Goal: Task Accomplishment & Management: Manage account settings

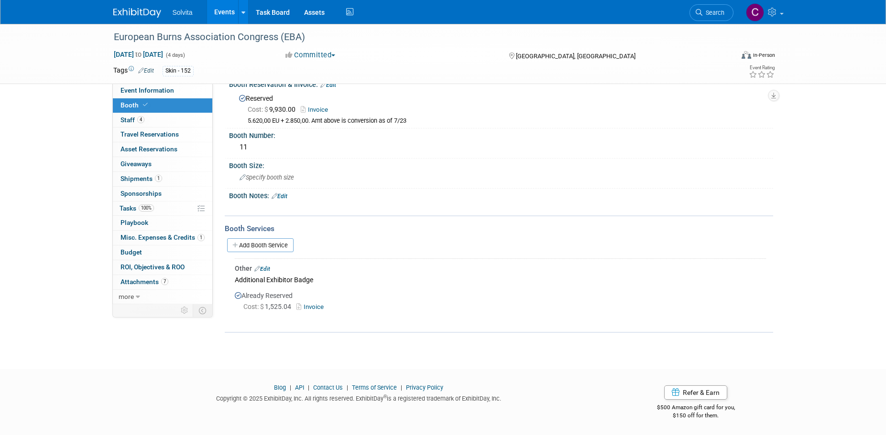
drag, startPoint x: 731, startPoint y: 11, endPoint x: 724, endPoint y: 13, distance: 7.9
click at [731, 11] on link "Search" at bounding box center [711, 12] width 44 height 17
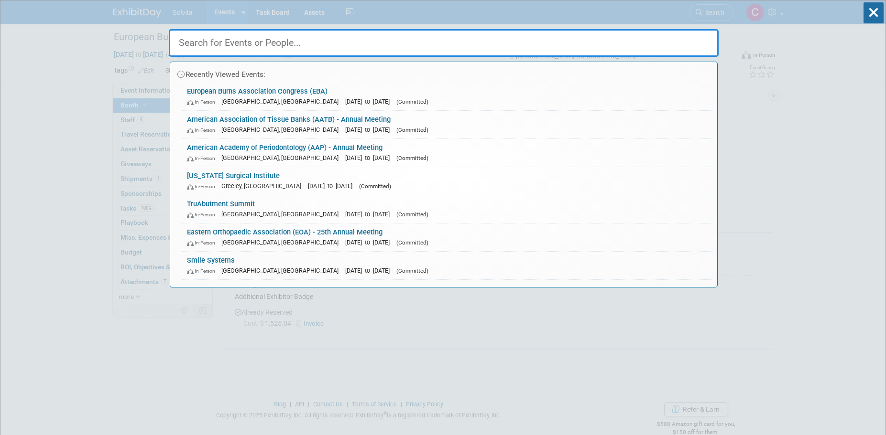
type input "A"
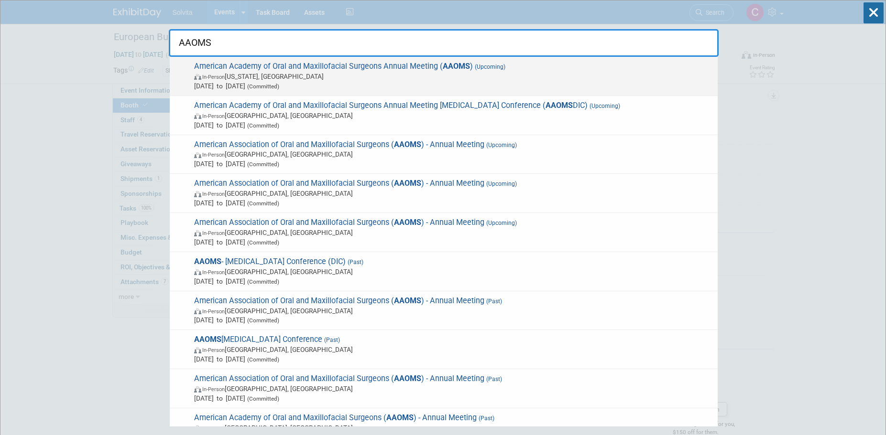
type input "AAOMS"
click at [299, 83] on span "Sep 15, 2025 to Sep 20, 2025 (Committed)" at bounding box center [453, 86] width 519 height 10
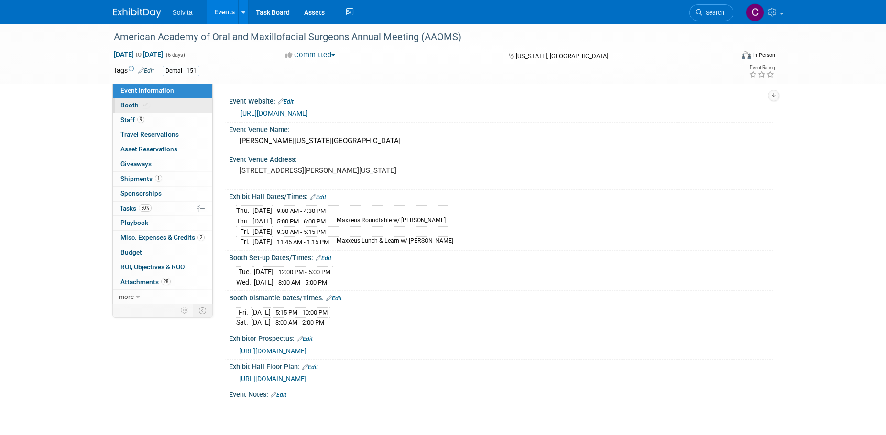
click at [131, 103] on span "Booth" at bounding box center [134, 105] width 29 height 8
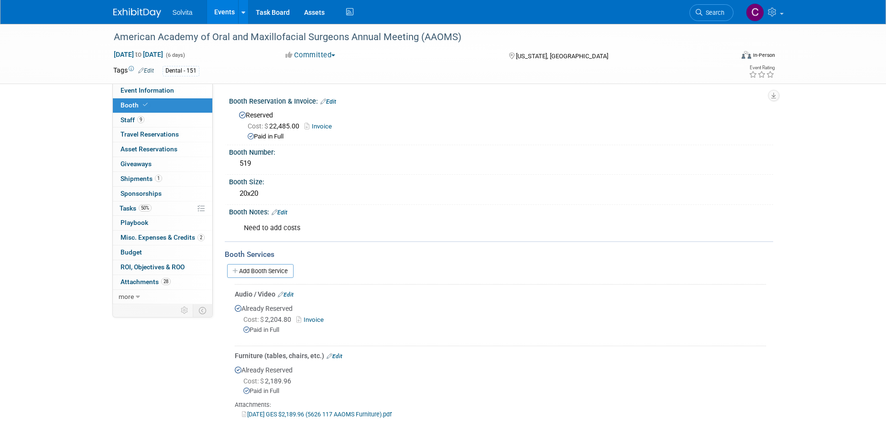
scroll to position [48, 0]
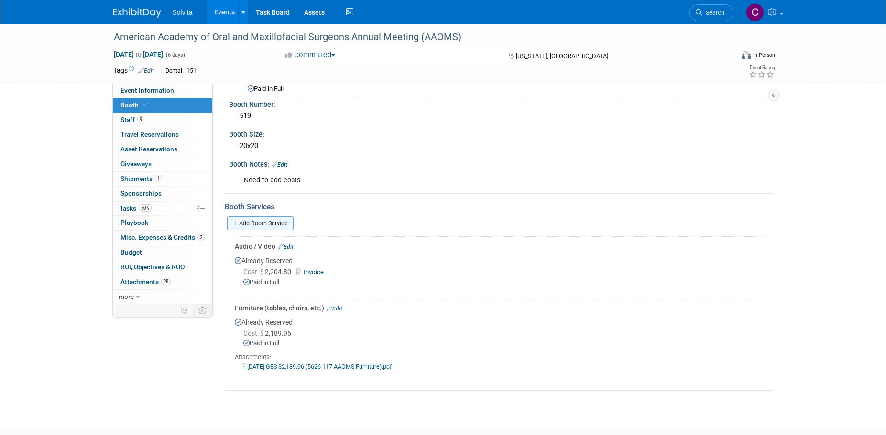
click at [278, 220] on link "Add Booth Service" at bounding box center [260, 224] width 66 height 14
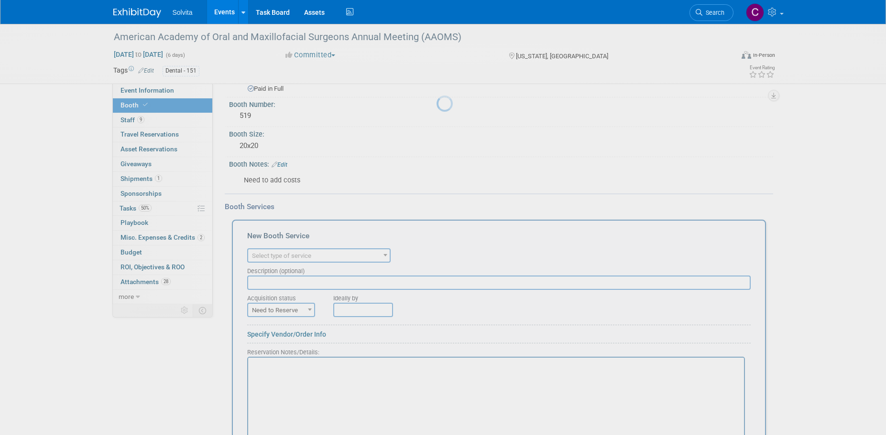
scroll to position [0, 0]
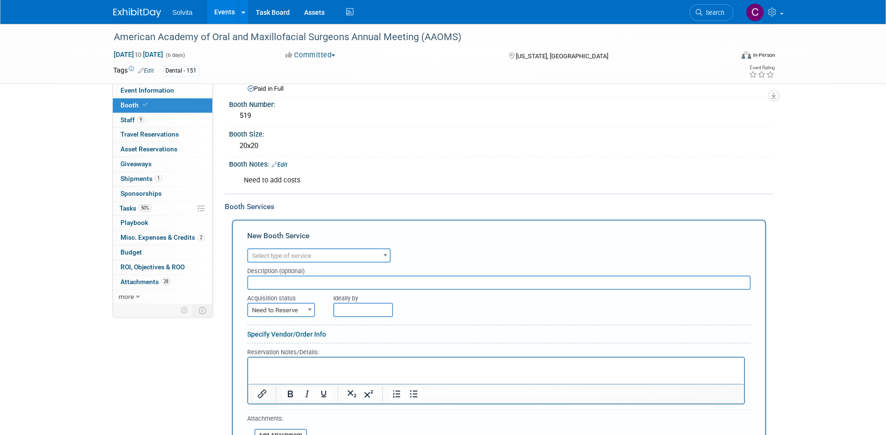
click at [301, 255] on span "Select type of service" at bounding box center [281, 255] width 59 height 7
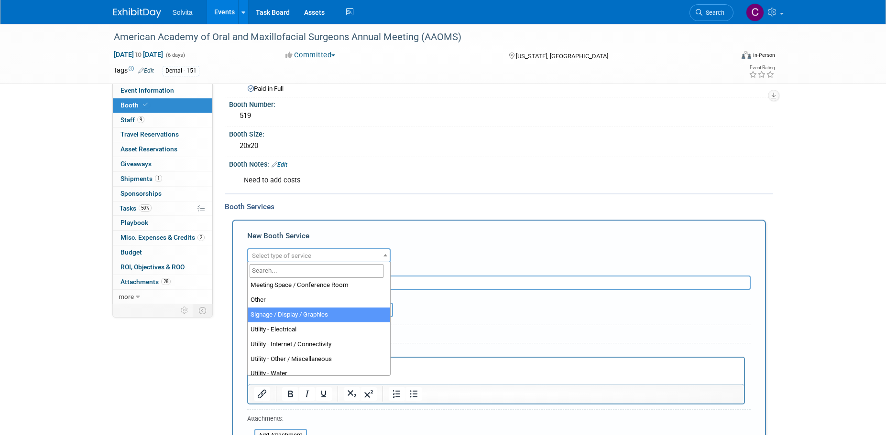
scroll to position [245, 0]
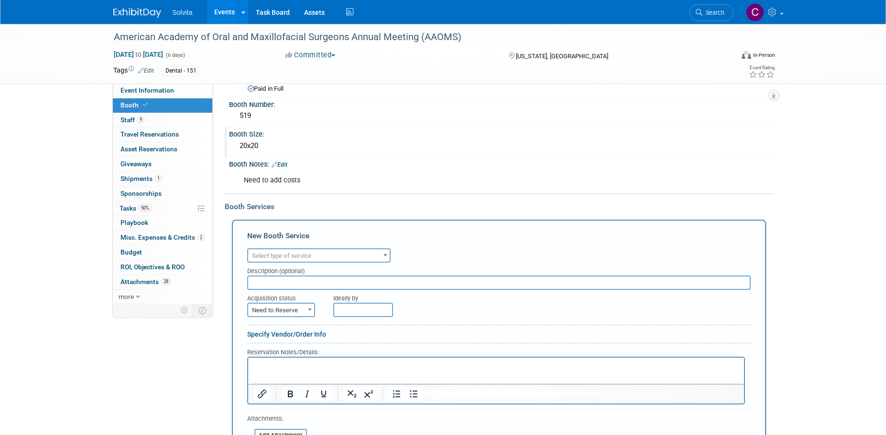
click at [446, 153] on div "20x20" at bounding box center [501, 147] width 544 height 16
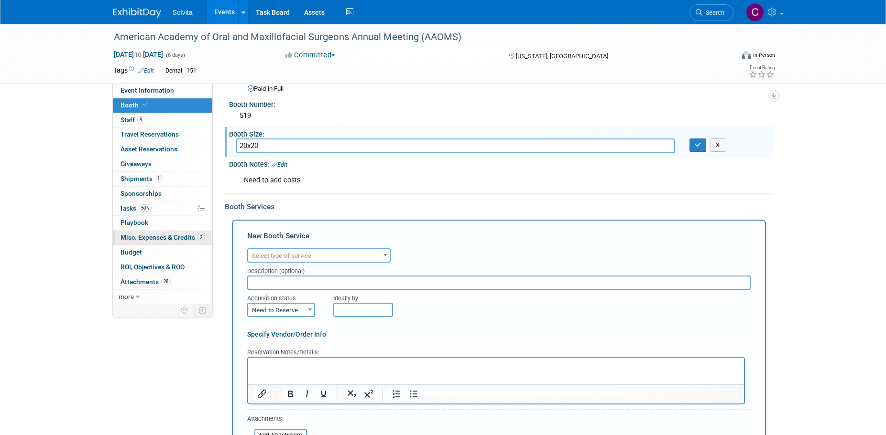
click at [149, 236] on span "Misc. Expenses & Credits 2" at bounding box center [162, 238] width 84 height 8
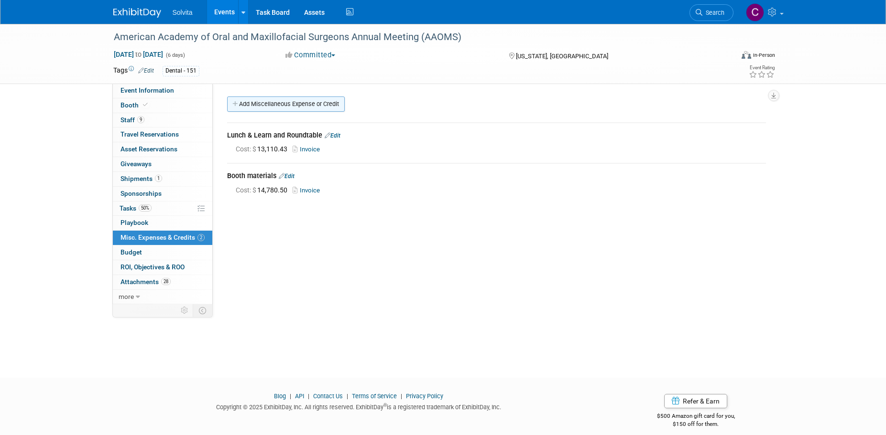
click at [298, 103] on link "Add Miscellaneous Expense or Credit" at bounding box center [286, 104] width 118 height 15
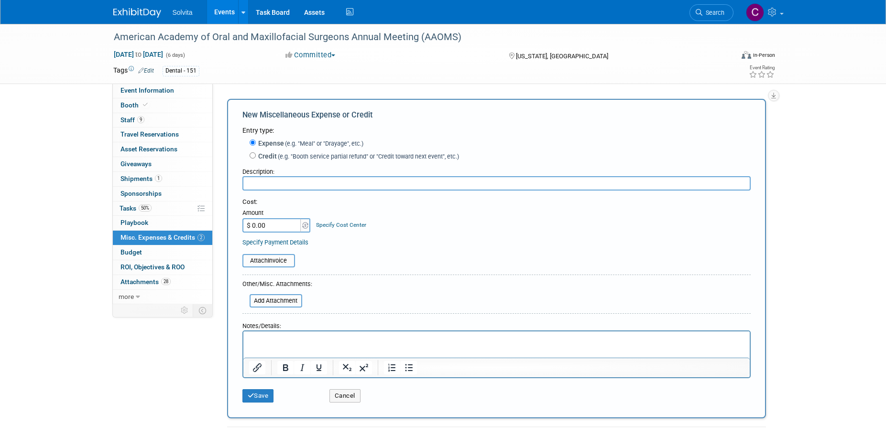
click at [273, 182] on input "text" at bounding box center [496, 183] width 508 height 14
click at [289, 343] on p "Rich Text Area. Press ALT-0 for help." at bounding box center [496, 341] width 495 height 10
click at [315, 180] on input "text" at bounding box center [496, 183] width 508 height 14
type input "Recording for Dr. Urabnek's lecture"
click at [282, 224] on input "$ 0.00" at bounding box center [272, 225] width 60 height 14
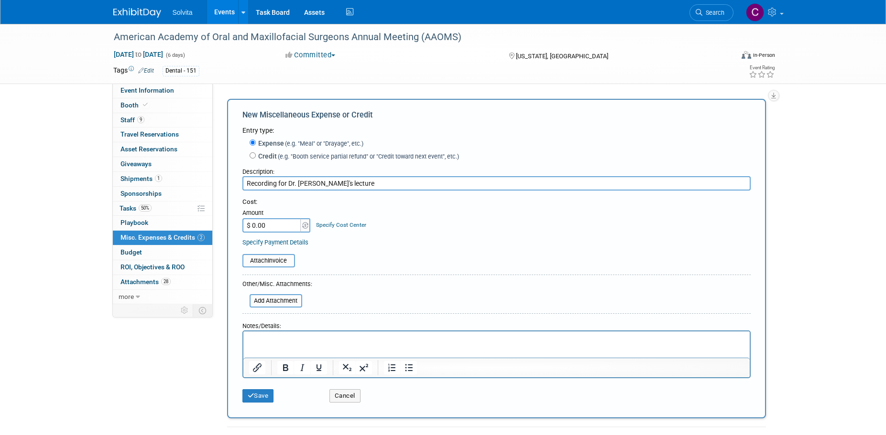
click at [263, 230] on input "$ 0.00" at bounding box center [272, 225] width 60 height 14
drag, startPoint x: 271, startPoint y: 227, endPoint x: 238, endPoint y: 225, distance: 33.1
click at [238, 225] on div "New Miscellaneous Expense or Credit Entry type: Expense (e.g. "Meal" or "Drayag…" at bounding box center [496, 259] width 539 height 320
type input "$ 568.00"
click at [273, 260] on input "file" at bounding box center [237, 260] width 114 height 11
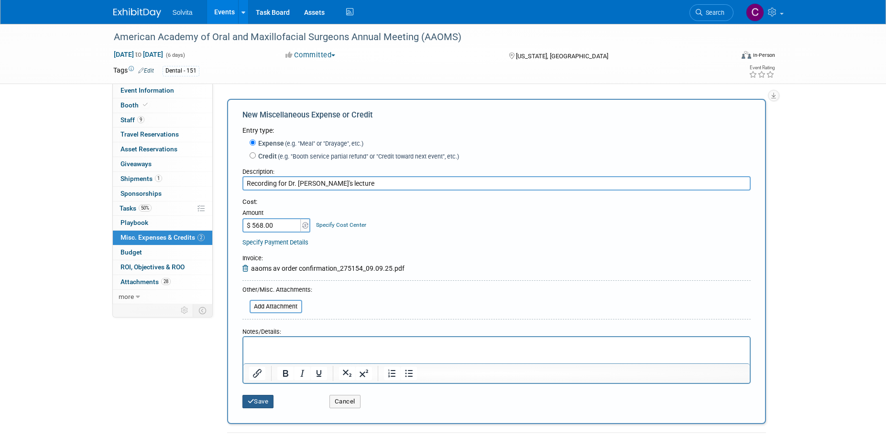
click at [249, 401] on icon "submit" at bounding box center [251, 402] width 7 height 6
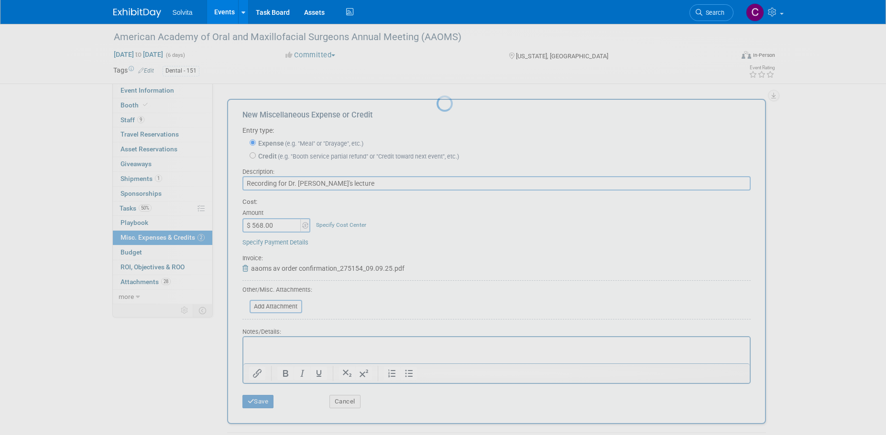
scroll to position [10, 0]
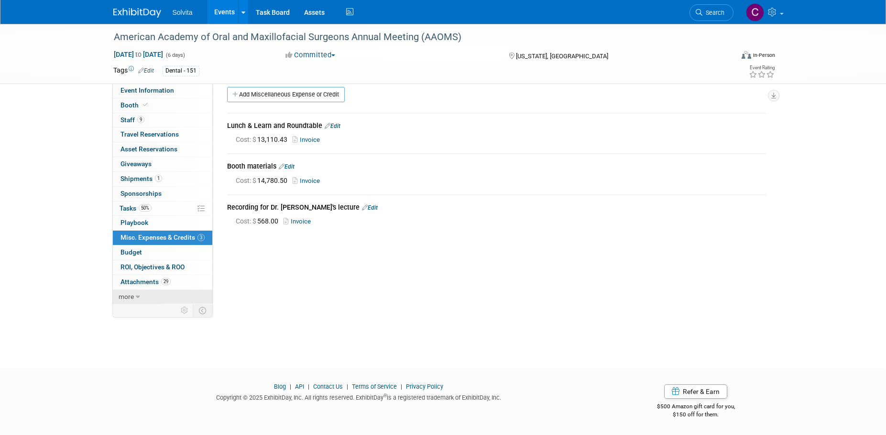
click at [159, 298] on link "more" at bounding box center [162, 297] width 99 height 14
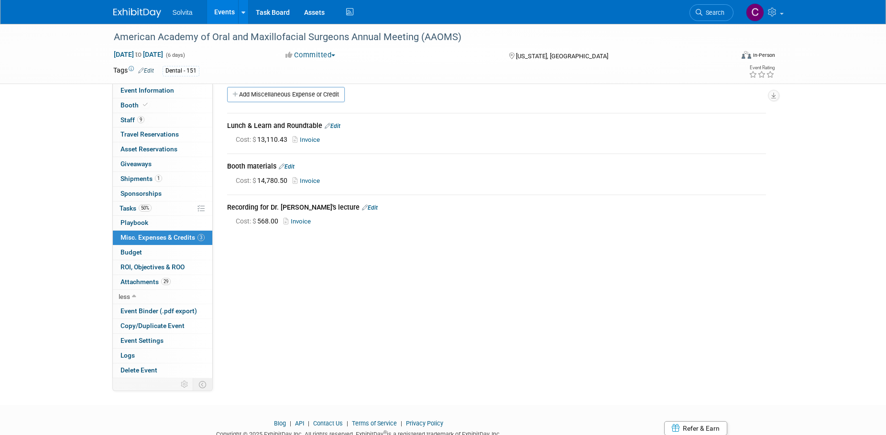
click at [126, 9] on img at bounding box center [137, 13] width 48 height 10
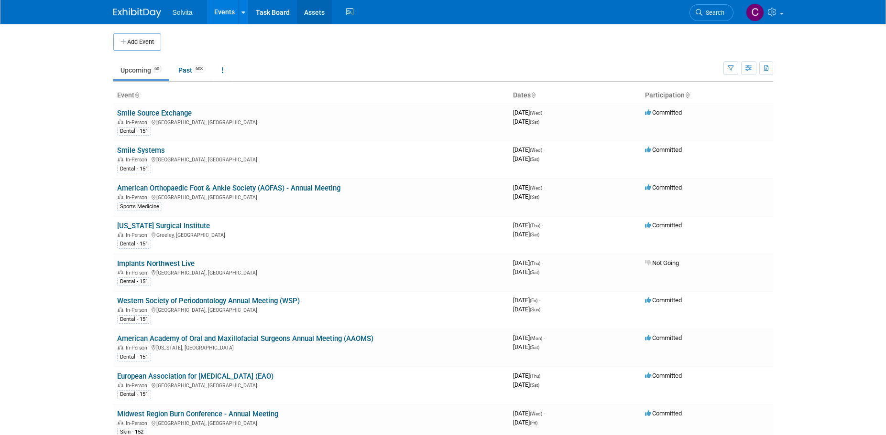
click at [315, 12] on link "Assets" at bounding box center [314, 12] width 35 height 24
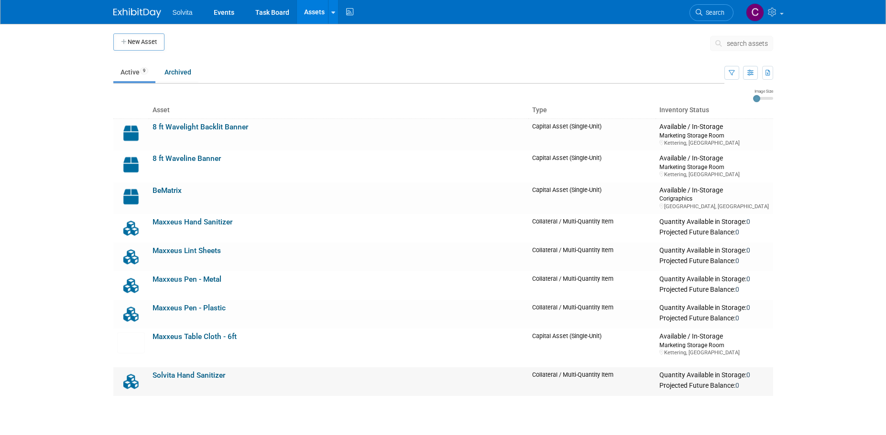
click at [754, 376] on div "Quantity Available in Storage: 0" at bounding box center [713, 375] width 109 height 9
click at [750, 378] on span "0" at bounding box center [748, 375] width 4 height 8
drag, startPoint x: 768, startPoint y: 377, endPoint x: 708, endPoint y: 377, distance: 59.3
click at [708, 377] on div "Quantity Available in Storage: 0" at bounding box center [713, 375] width 109 height 9
drag, startPoint x: 708, startPoint y: 377, endPoint x: 735, endPoint y: 369, distance: 28.0
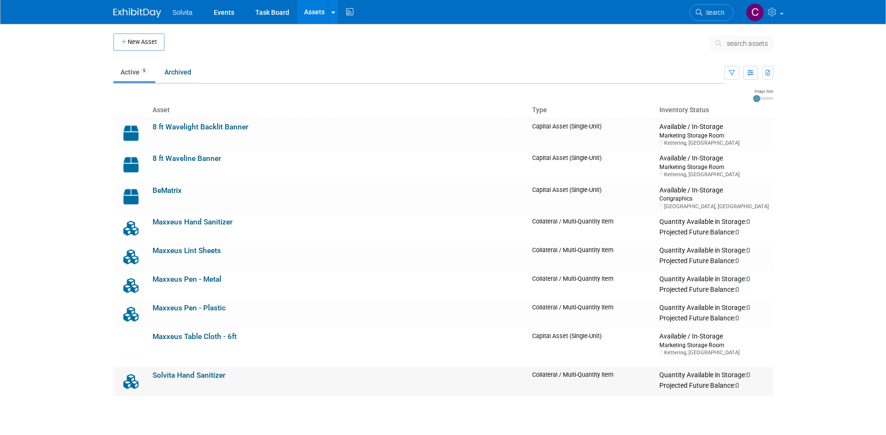
click at [736, 371] on td "Quantity Available in Storage: 0 Projected Future Balance: 0" at bounding box center [713, 382] width 117 height 29
click at [152, 377] on link "Solvita Hand Sanitizer" at bounding box center [188, 375] width 73 height 9
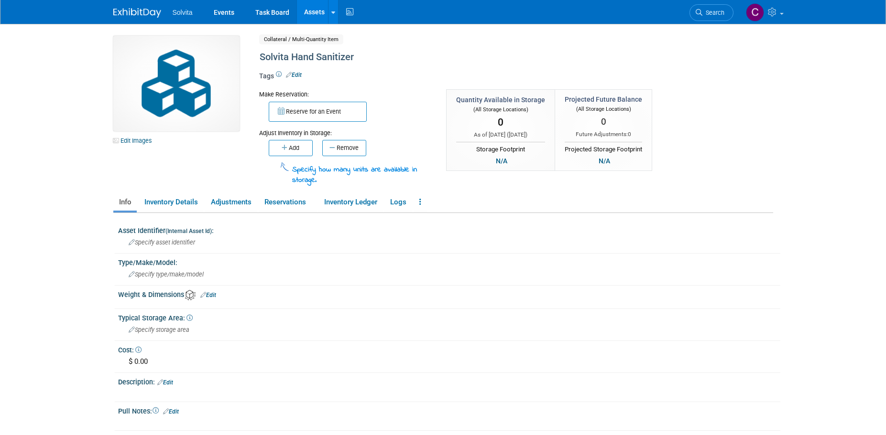
click at [299, 148] on button "Add" at bounding box center [291, 148] width 44 height 16
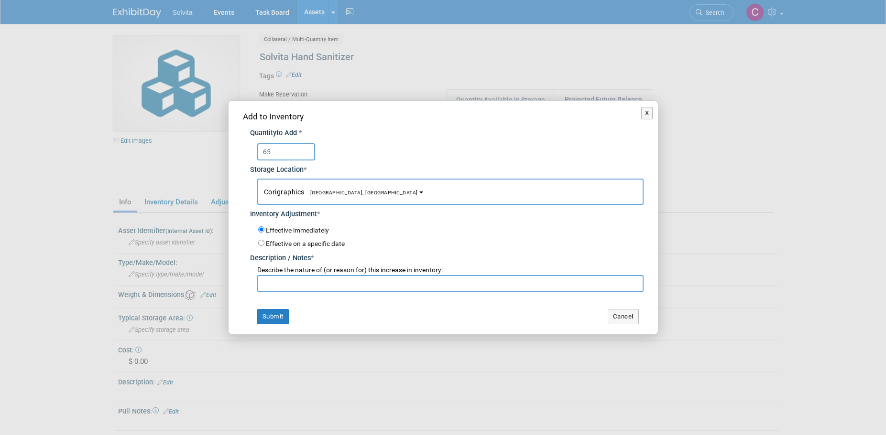
type input "65"
drag, startPoint x: 421, startPoint y: 164, endPoint x: 343, endPoint y: 308, distance: 163.0
click at [343, 308] on div "Add to Inventory Quantity to Add * 65 Storage Location * Corigraphics<span styl…" at bounding box center [442, 218] width 429 height 234
click at [265, 318] on button "Submit" at bounding box center [273, 316] width 32 height 15
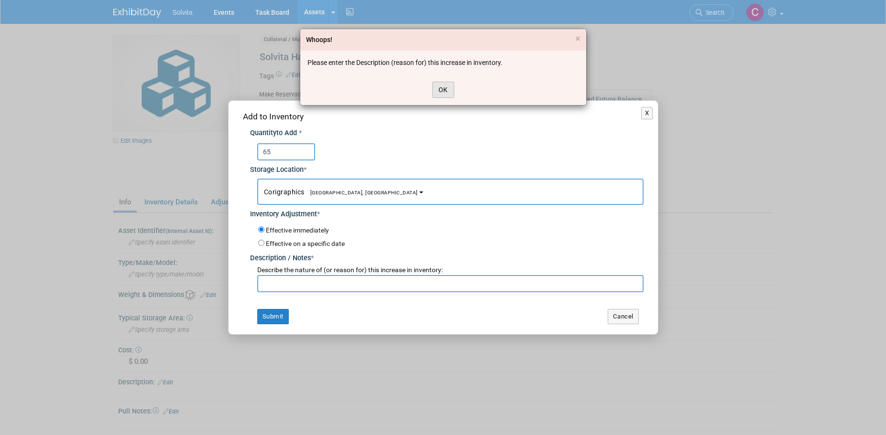
click at [446, 87] on button "OK" at bounding box center [443, 90] width 22 height 16
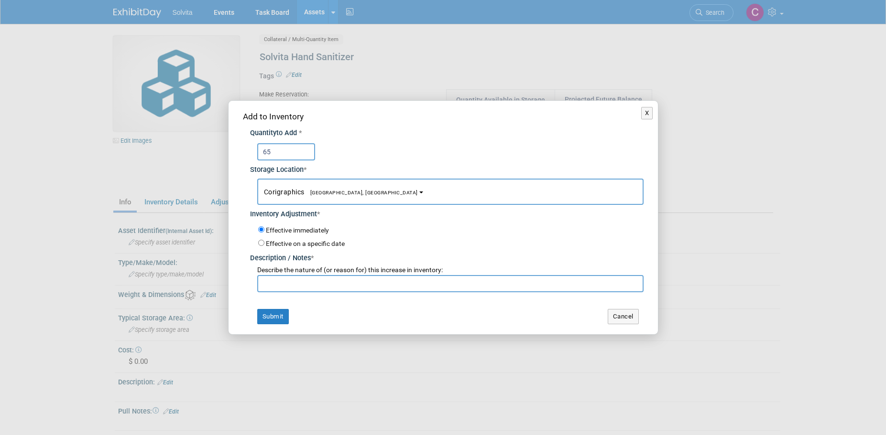
click at [337, 285] on input "text" at bounding box center [450, 283] width 386 height 17
type input "Inventory Adjustment"
click at [276, 320] on button "Submit" at bounding box center [273, 316] width 32 height 15
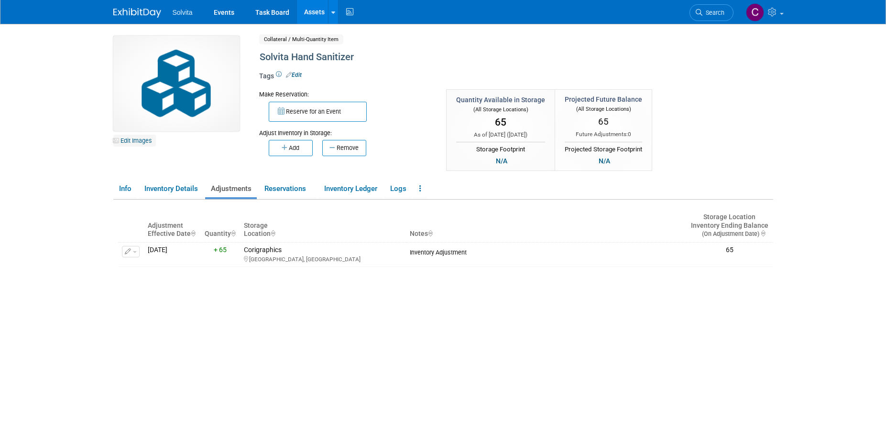
click at [136, 140] on link "Edit Images" at bounding box center [134, 141] width 43 height 12
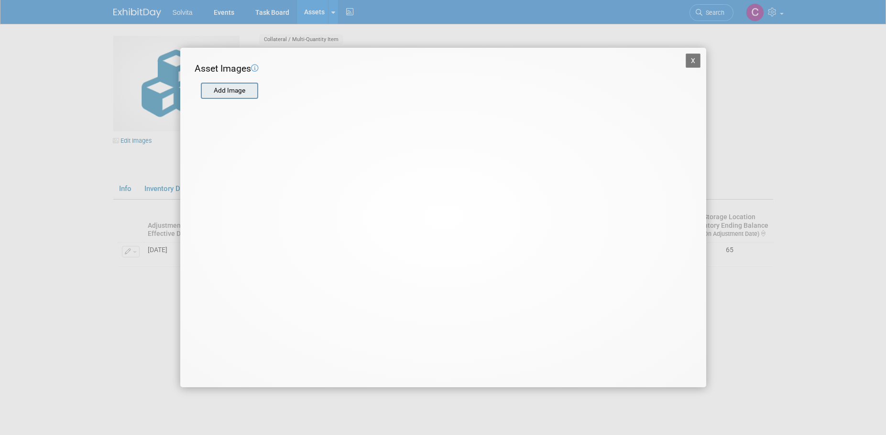
click at [234, 94] on input "file" at bounding box center [200, 91] width 114 height 14
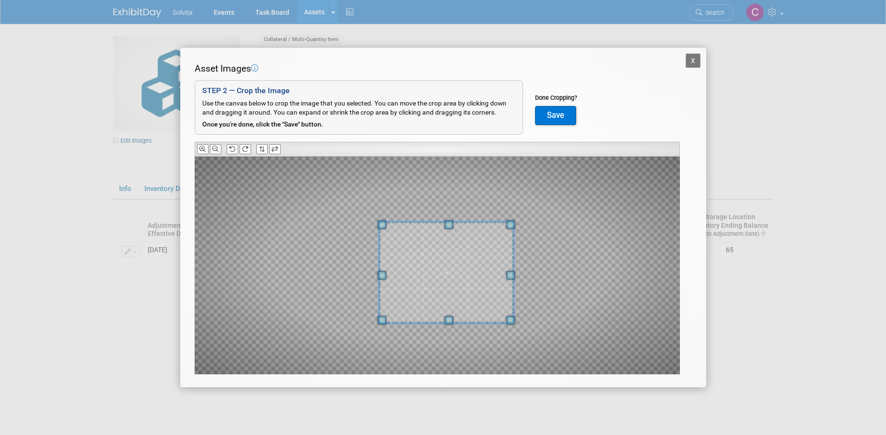
click at [511, 325] on span at bounding box center [510, 320] width 9 height 9
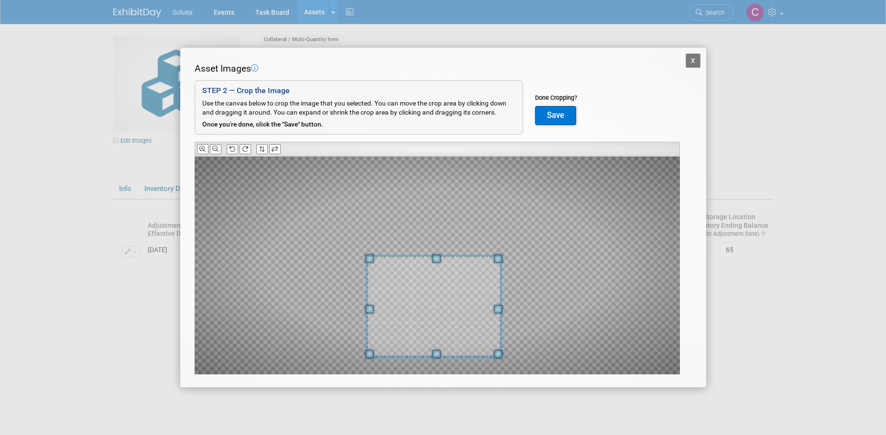
click at [474, 348] on span at bounding box center [433, 306] width 134 height 101
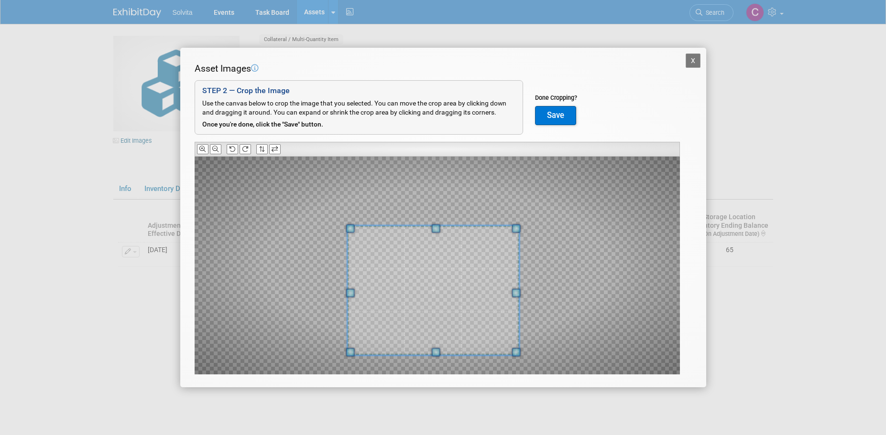
click at [435, 230] on span at bounding box center [436, 229] width 9 height 9
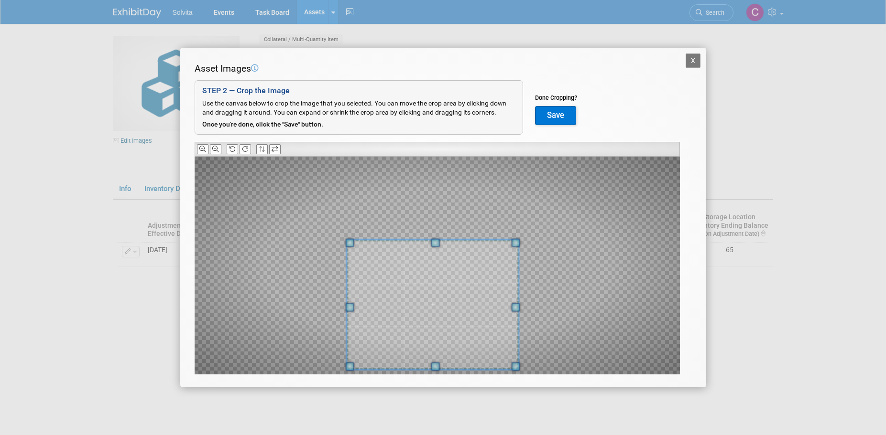
click at [475, 301] on span at bounding box center [433, 304] width 172 height 129
click at [548, 118] on button "Save" at bounding box center [555, 115] width 41 height 19
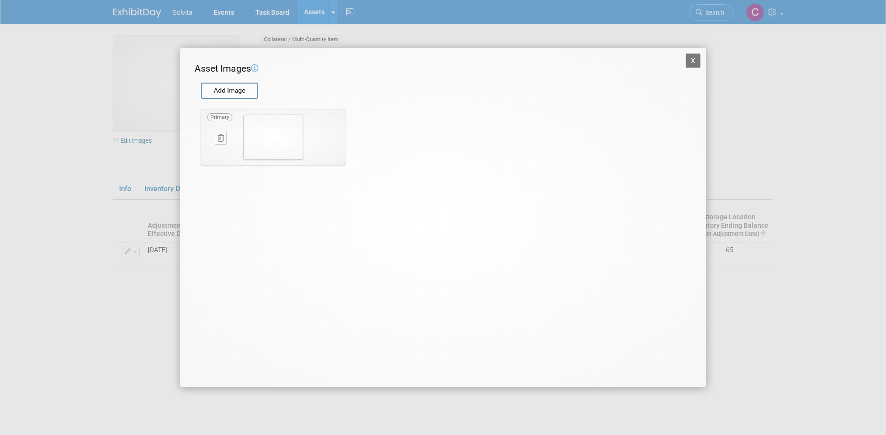
click at [689, 56] on button "X" at bounding box center [692, 61] width 15 height 14
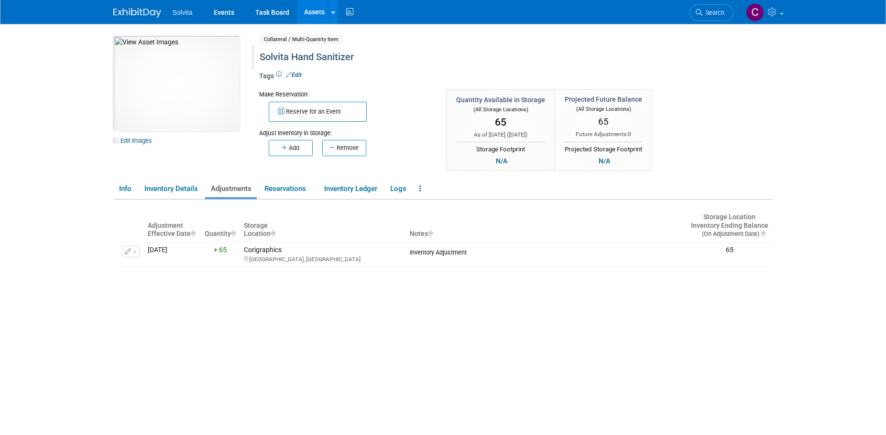
click at [282, 56] on div "Solvita Hand Sanitizer" at bounding box center [475, 57] width 438 height 17
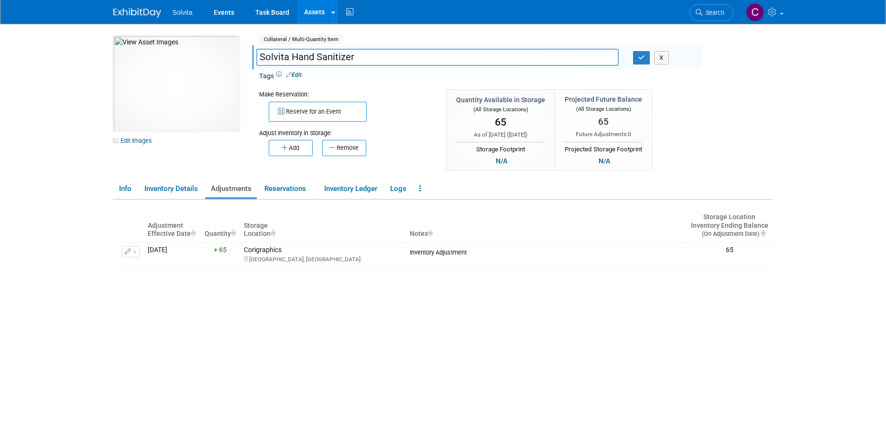
click at [286, 56] on input "Solvita Hand Sanitizer" at bounding box center [437, 57] width 362 height 17
drag, startPoint x: 287, startPoint y: 56, endPoint x: 251, endPoint y: 57, distance: 36.3
click at [251, 57] on div "Solvita Hand Sanitizer" at bounding box center [437, 58] width 377 height 14
type input "Maxxeus Hand Sanitizer"
click at [646, 57] on button "button" at bounding box center [641, 57] width 17 height 13
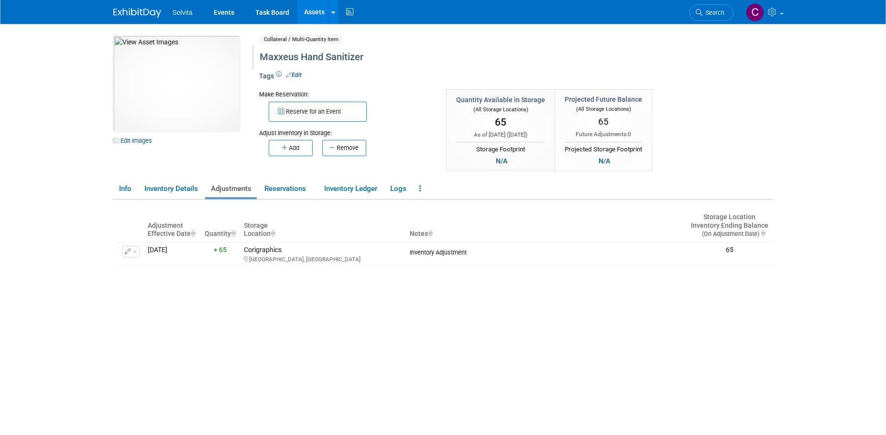
click at [314, 12] on link "Assets" at bounding box center [314, 12] width 35 height 24
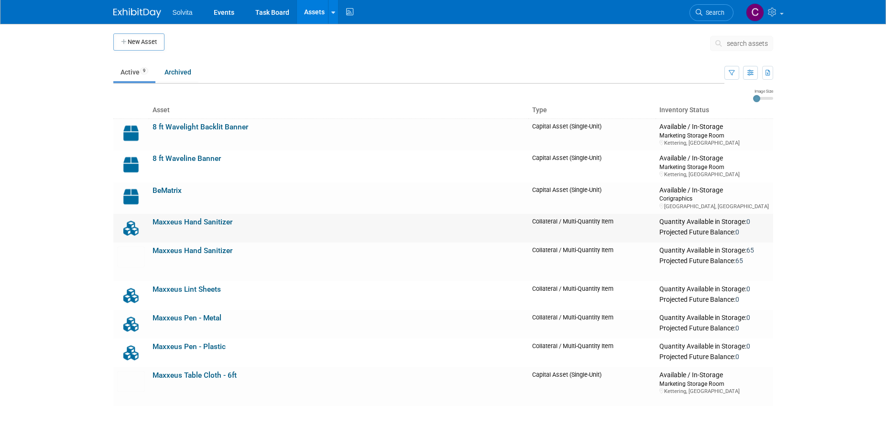
click at [187, 223] on link "Maxxeus Hand Sanitizer" at bounding box center [192, 222] width 80 height 9
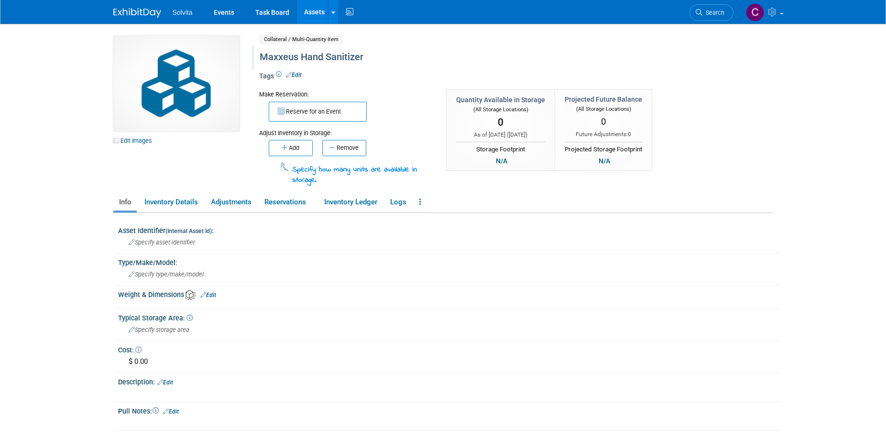
click at [289, 54] on div "Maxxeus Hand Sanitizer" at bounding box center [475, 57] width 438 height 17
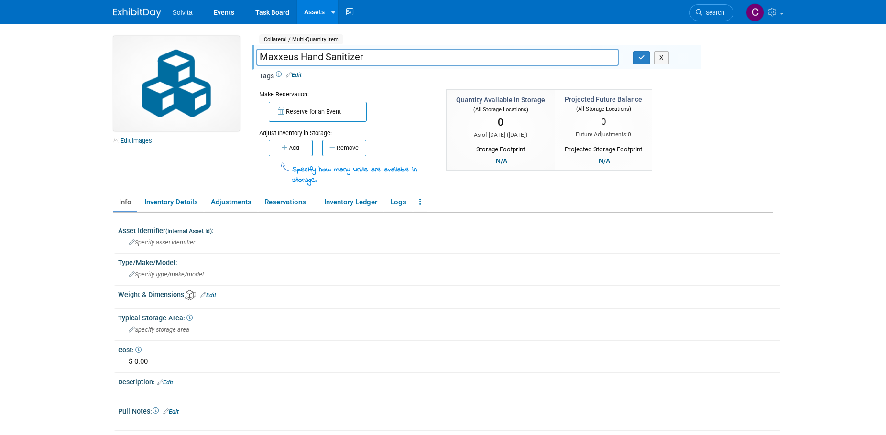
click at [285, 58] on input "Maxxeus Hand Sanitizer" at bounding box center [437, 57] width 362 height 17
type input "Solvita Hand Sanitizer"
click at [139, 139] on link "Edit Images" at bounding box center [134, 141] width 43 height 12
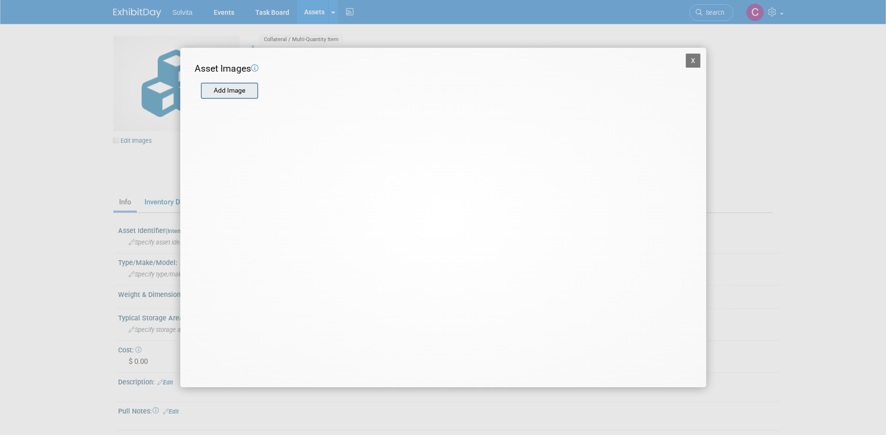
click at [238, 91] on input "file" at bounding box center [200, 91] width 114 height 14
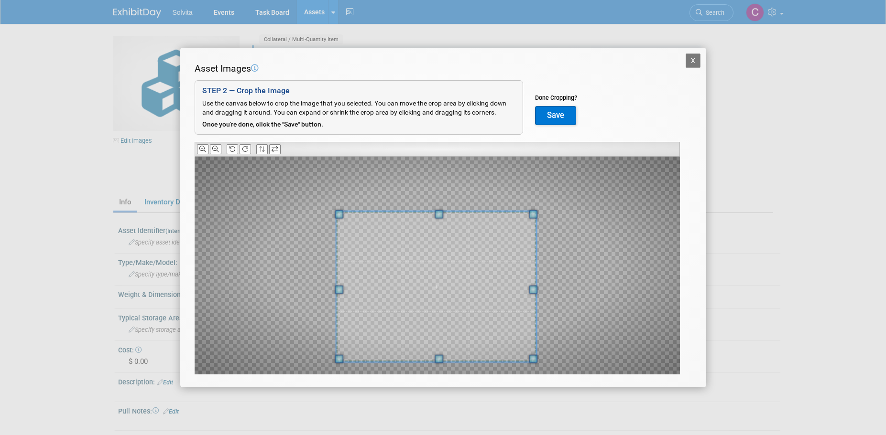
click at [477, 345] on span at bounding box center [436, 287] width 200 height 151
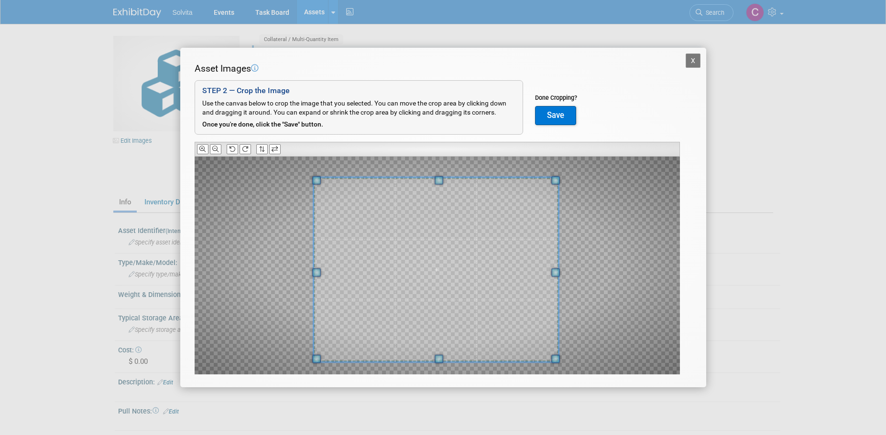
click at [441, 176] on span at bounding box center [438, 180] width 9 height 9
click at [560, 117] on button "Save" at bounding box center [555, 115] width 41 height 19
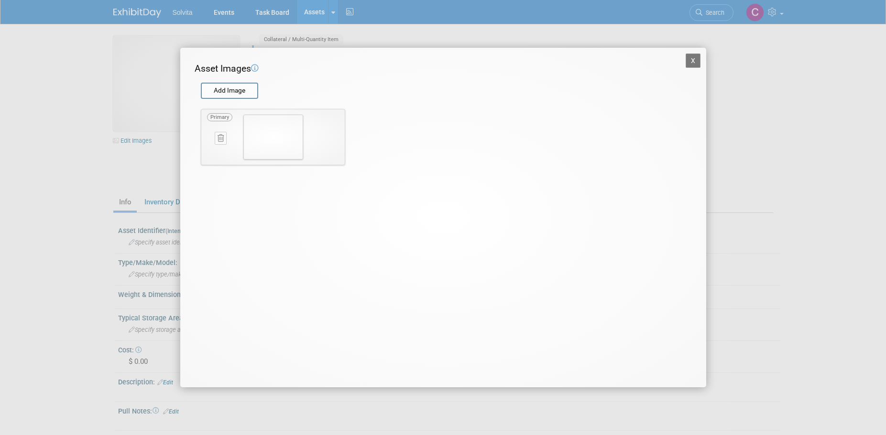
click at [696, 60] on button "X" at bounding box center [692, 61] width 15 height 14
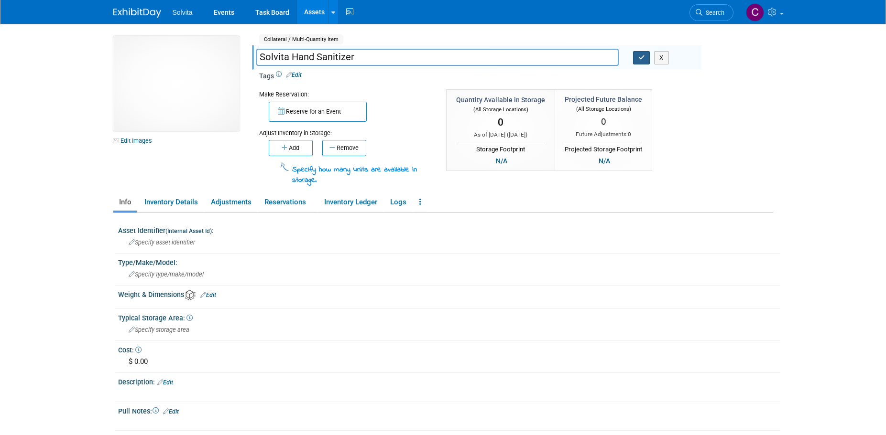
click at [636, 58] on button "button" at bounding box center [641, 57] width 17 height 13
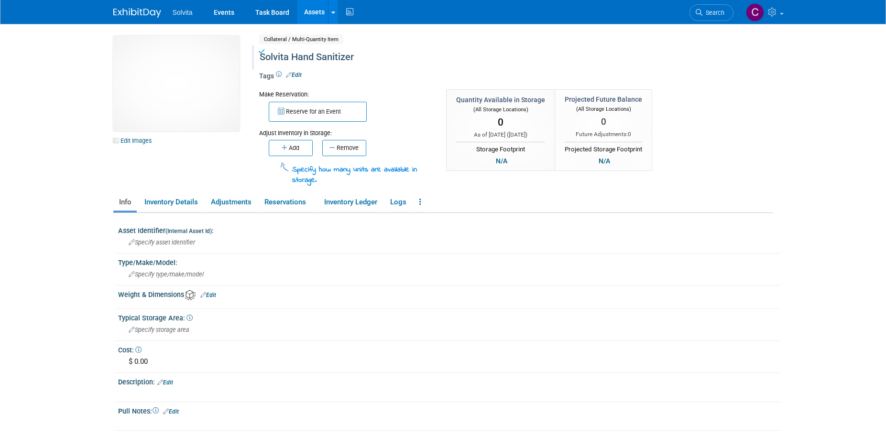
click at [316, 15] on link "Assets" at bounding box center [314, 12] width 35 height 24
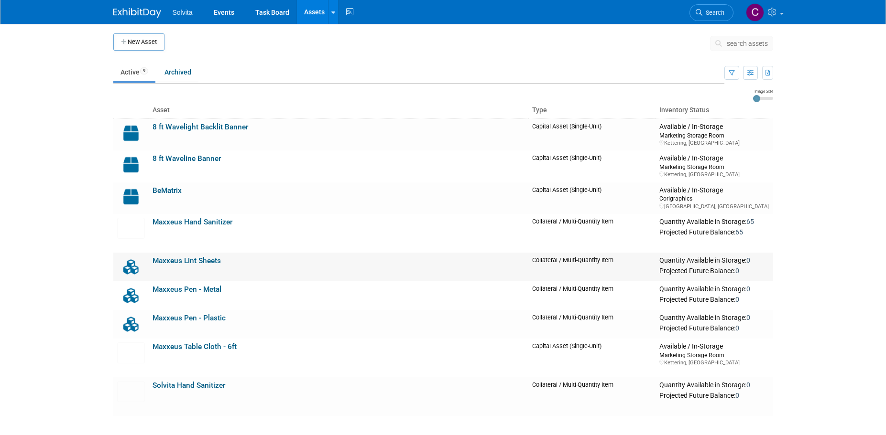
click at [206, 261] on link "Maxxeus Lint Sheets" at bounding box center [186, 261] width 68 height 9
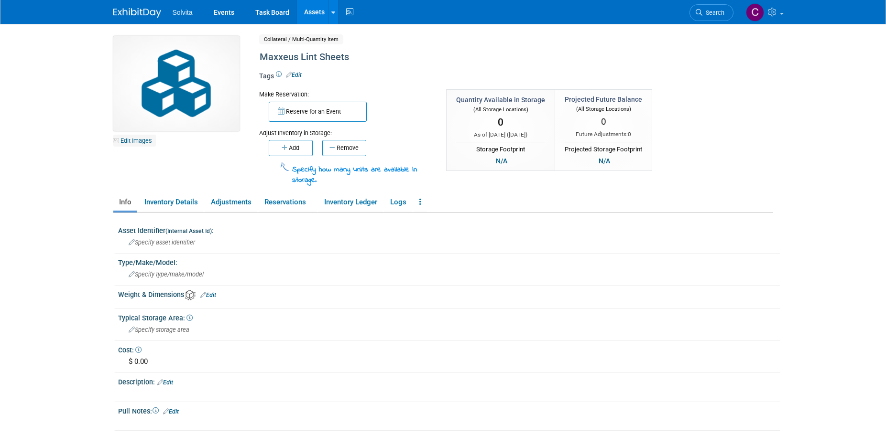
click at [135, 135] on link "Edit Images" at bounding box center [134, 141] width 43 height 12
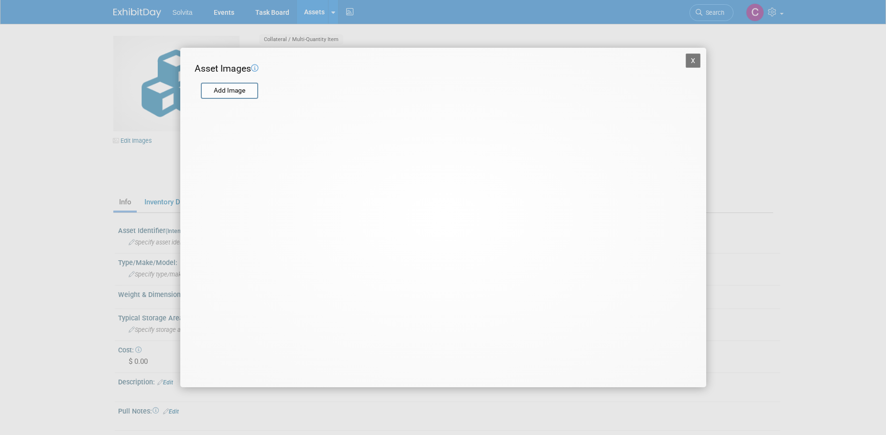
click at [233, 100] on div at bounding box center [272, 99] width 155 height 5
click at [243, 90] on input "file" at bounding box center [200, 91] width 114 height 14
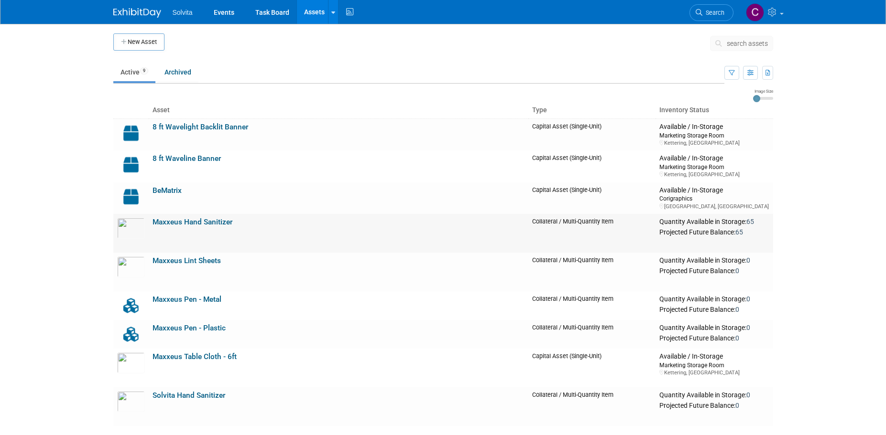
click at [217, 223] on link "Maxxeus Hand Sanitizer" at bounding box center [192, 222] width 80 height 9
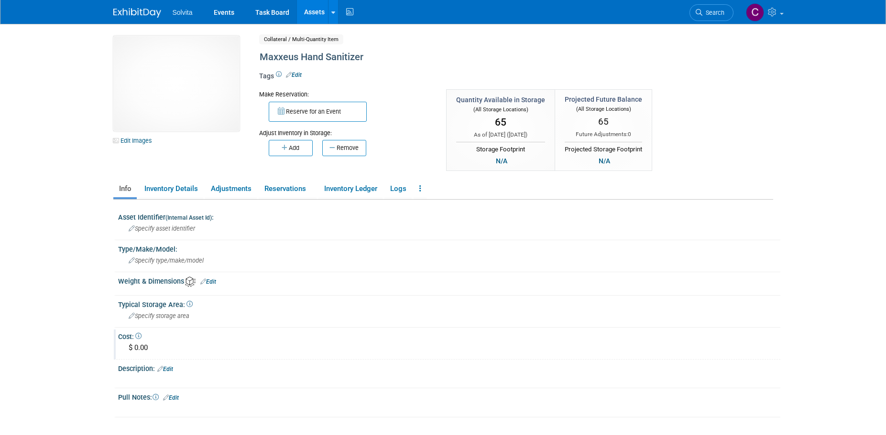
click at [144, 349] on div "$ 0.00" at bounding box center [449, 348] width 648 height 15
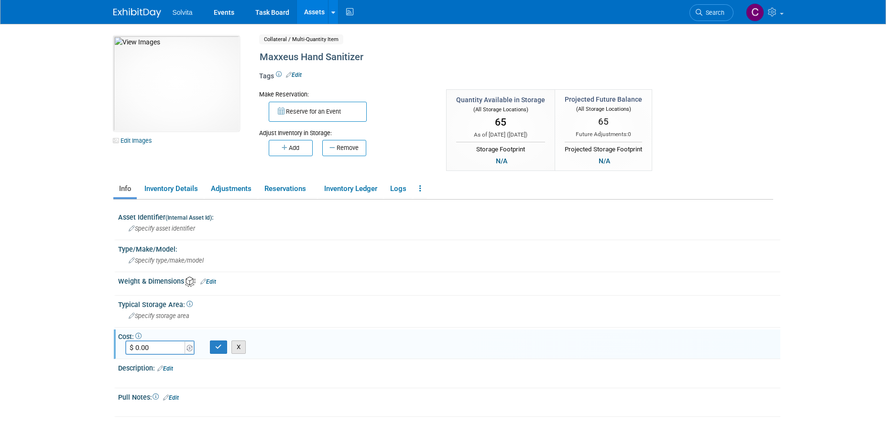
click at [240, 349] on button "X" at bounding box center [238, 347] width 15 height 13
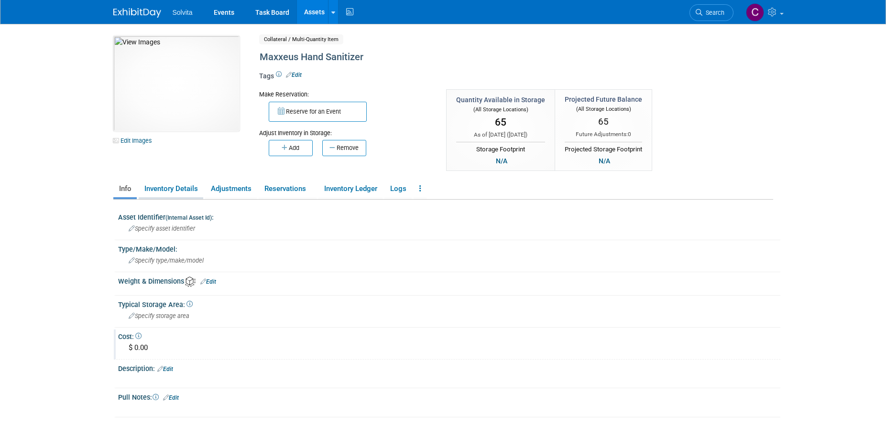
click at [177, 190] on link "Inventory Details" at bounding box center [171, 189] width 65 height 17
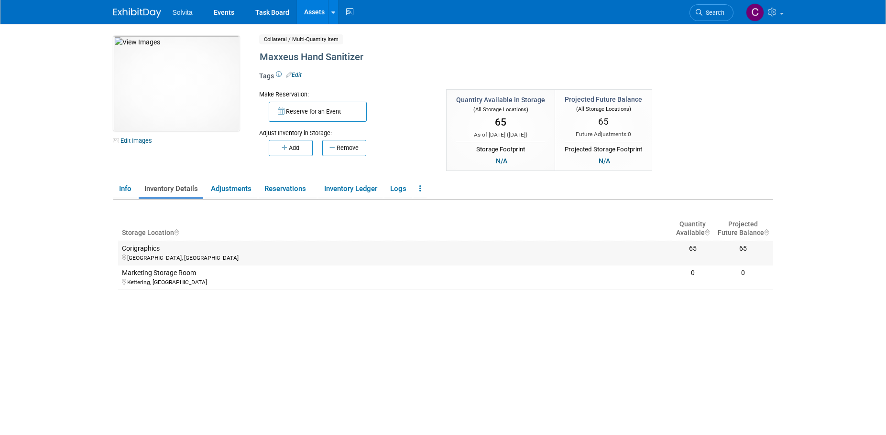
click at [683, 256] on td "65" at bounding box center [693, 253] width 42 height 24
click at [706, 253] on div "65" at bounding box center [692, 249] width 34 height 9
click at [693, 250] on div "65" at bounding box center [692, 249] width 34 height 9
click at [144, 250] on div "Corigraphics" at bounding box center [395, 249] width 546 height 9
click at [503, 120] on span "65" at bounding box center [500, 122] width 11 height 11
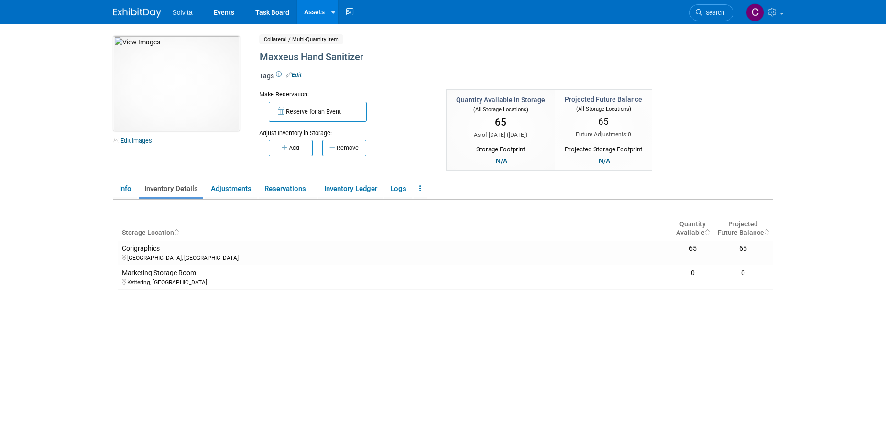
click at [503, 120] on span "65" at bounding box center [500, 122] width 11 height 11
click at [126, 190] on link "Info" at bounding box center [124, 189] width 23 height 17
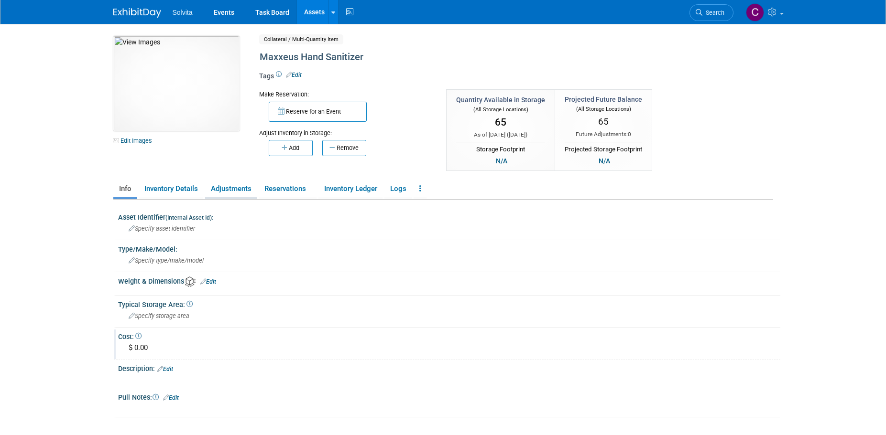
click at [228, 190] on link "Adjustments" at bounding box center [231, 189] width 52 height 17
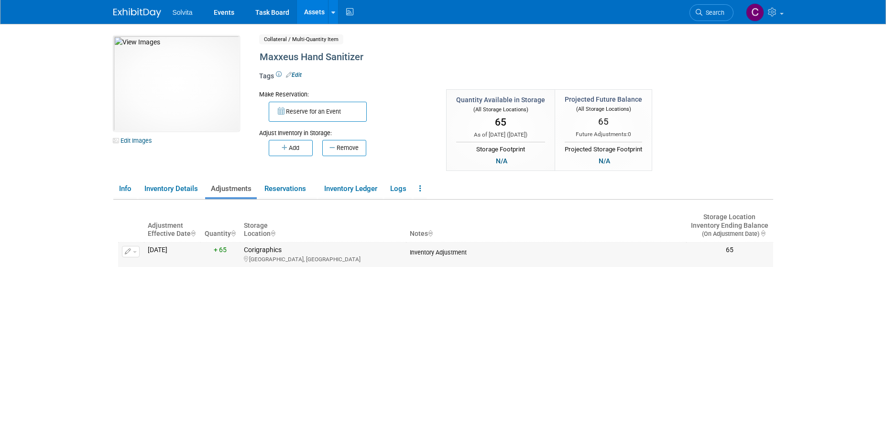
click at [265, 250] on div "Corigraphics Troy, OH" at bounding box center [323, 254] width 158 height 17
click at [131, 252] on button "button" at bounding box center [131, 251] width 18 height 11
click at [150, 270] on button "Change Adjustment" at bounding box center [166, 267] width 79 height 13
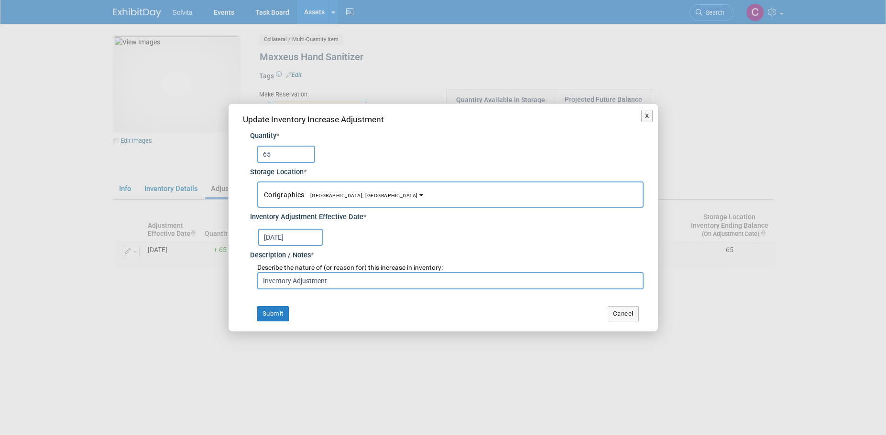
click at [319, 194] on span "[GEOGRAPHIC_DATA], [GEOGRAPHIC_DATA]" at bounding box center [360, 196] width 113 height 6
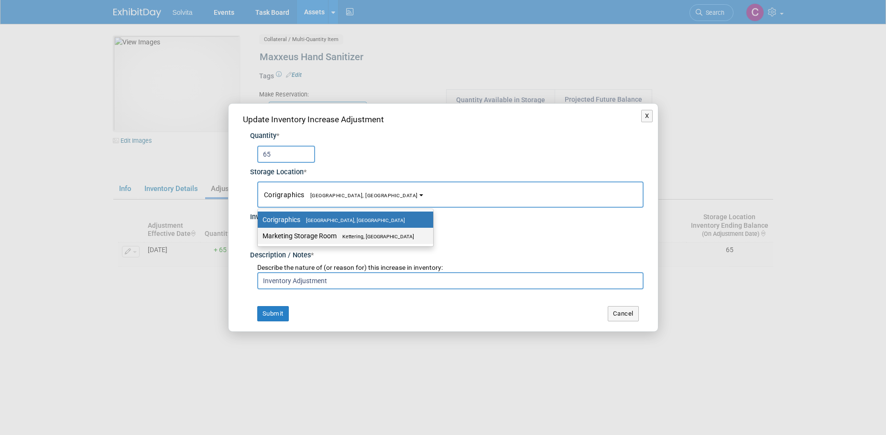
click at [306, 242] on label "Marketing Storage Room Kettering, OH" at bounding box center [342, 236] width 161 height 12
click at [259, 239] on input "Marketing Storage Room Kettering, OH" at bounding box center [256, 236] width 6 height 6
select select "11223481"
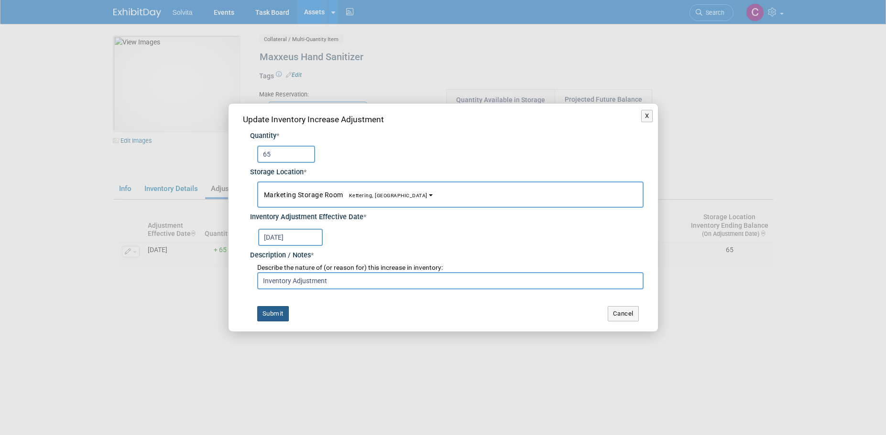
click at [272, 315] on button "Submit" at bounding box center [273, 313] width 32 height 15
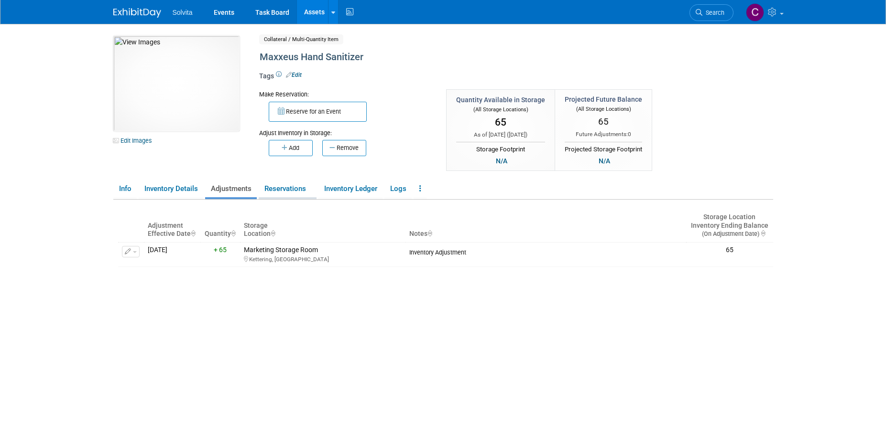
click at [308, 189] on link "Reservations" at bounding box center [288, 189] width 58 height 17
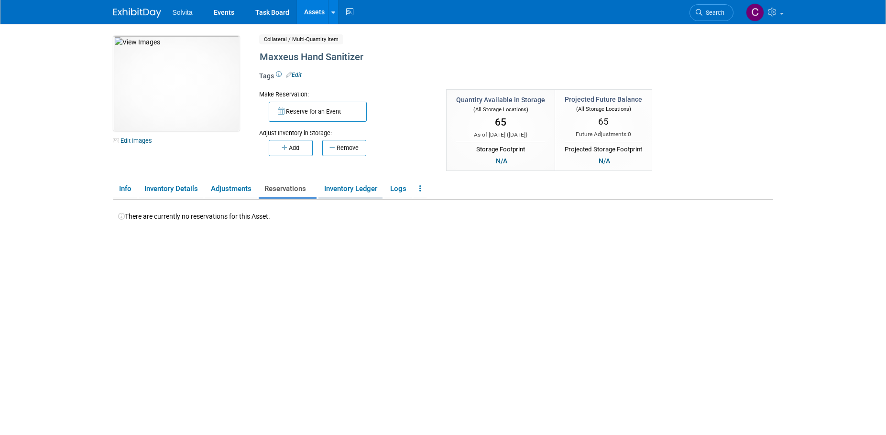
click at [351, 189] on link "Inventory Ledger" at bounding box center [350, 189] width 64 height 17
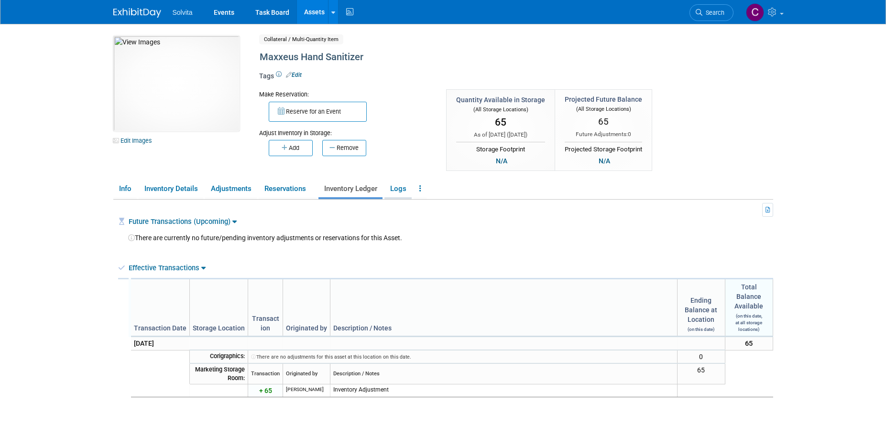
click at [407, 189] on link "Logs" at bounding box center [397, 189] width 27 height 17
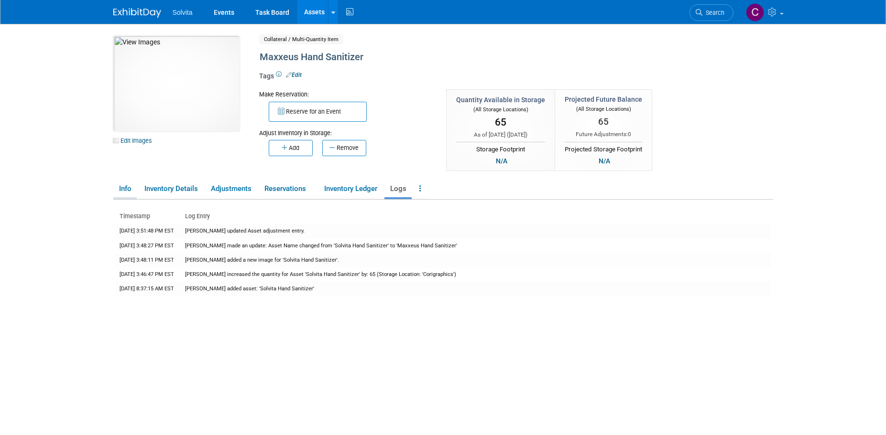
click at [117, 189] on link "Info" at bounding box center [124, 189] width 23 height 17
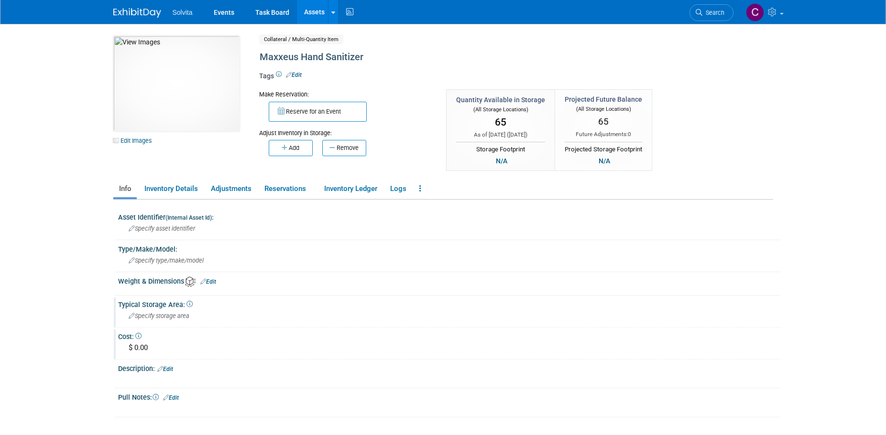
click at [179, 318] on span "Specify storage area" at bounding box center [159, 316] width 61 height 7
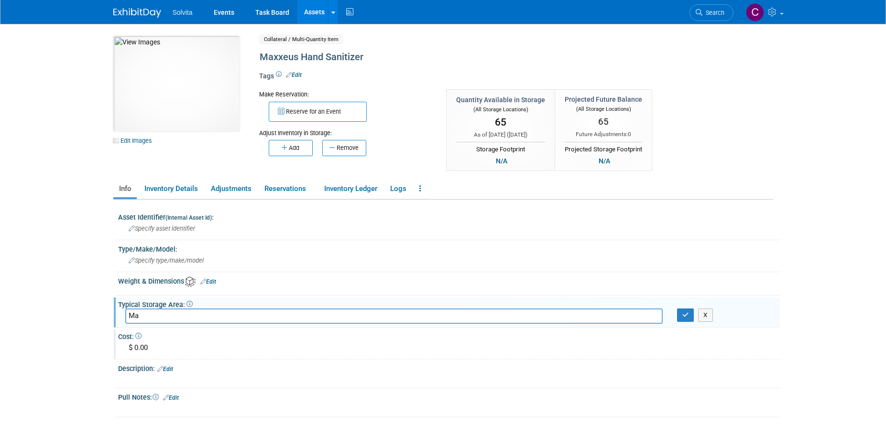
type input "M"
type input "KRP Marketing Storage Room"
click at [687, 315] on icon "button" at bounding box center [685, 315] width 7 height 6
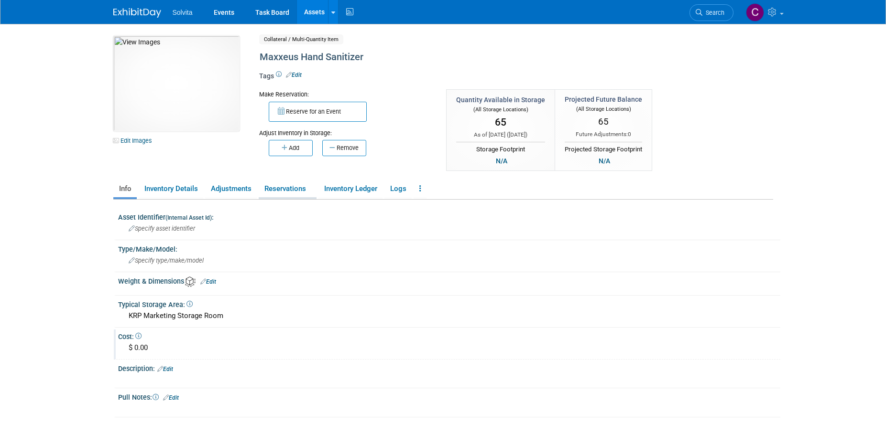
click at [283, 187] on link "Reservations" at bounding box center [288, 189] width 58 height 17
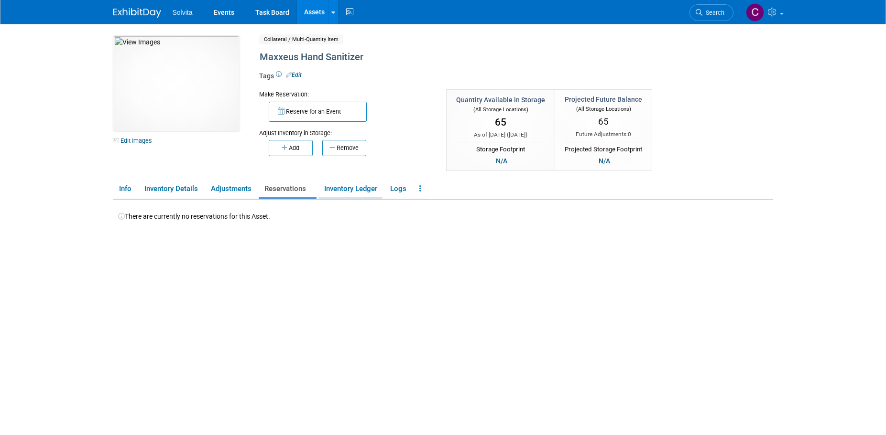
click at [341, 189] on link "Inventory Ledger" at bounding box center [350, 189] width 64 height 17
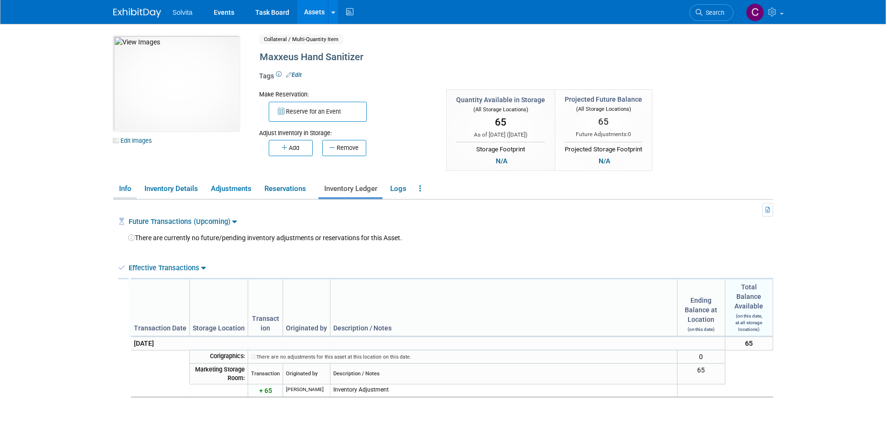
click at [129, 187] on link "Info" at bounding box center [124, 189] width 23 height 17
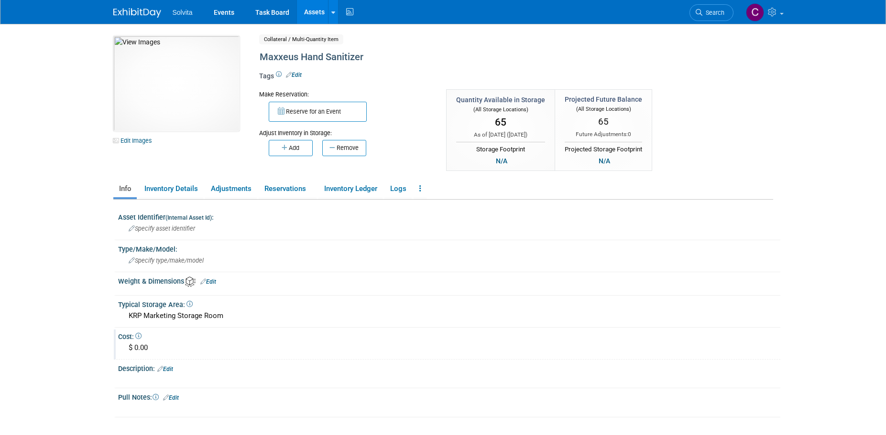
click at [313, 10] on link "Assets" at bounding box center [314, 12] width 35 height 24
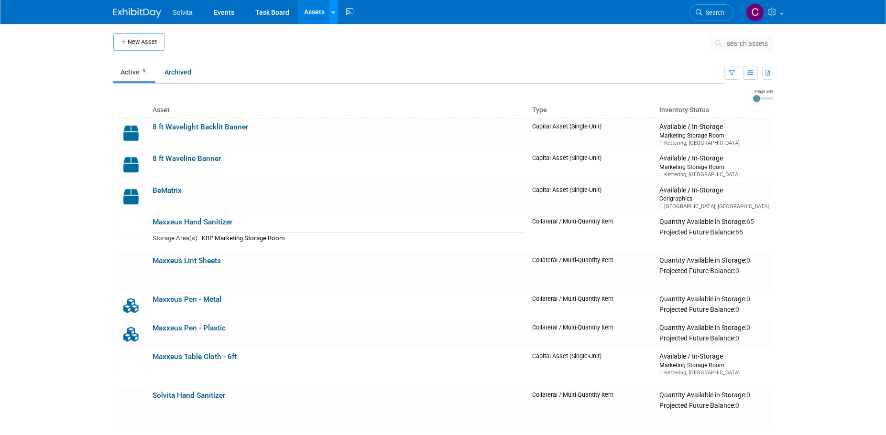
click at [333, 12] on icon at bounding box center [333, 13] width 4 height 6
click at [448, 19] on div "Solvita Events Task Board Assets New Asset Search Assets Bulk Upload Assets Sto…" at bounding box center [443, 12] width 660 height 24
click at [504, 59] on div "New Asset search assets Choose the type of asset you'd like to create: Capital …" at bounding box center [443, 229] width 660 height 393
